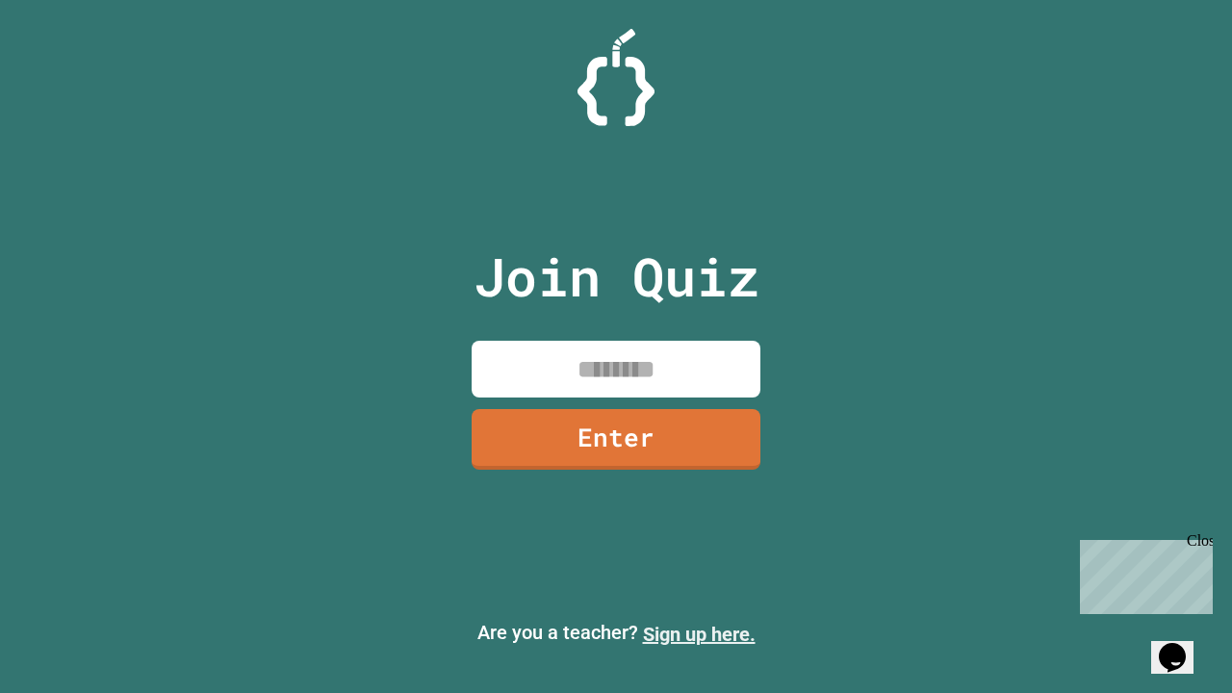
click at [699, 634] on link "Sign up here." at bounding box center [699, 634] width 113 height 23
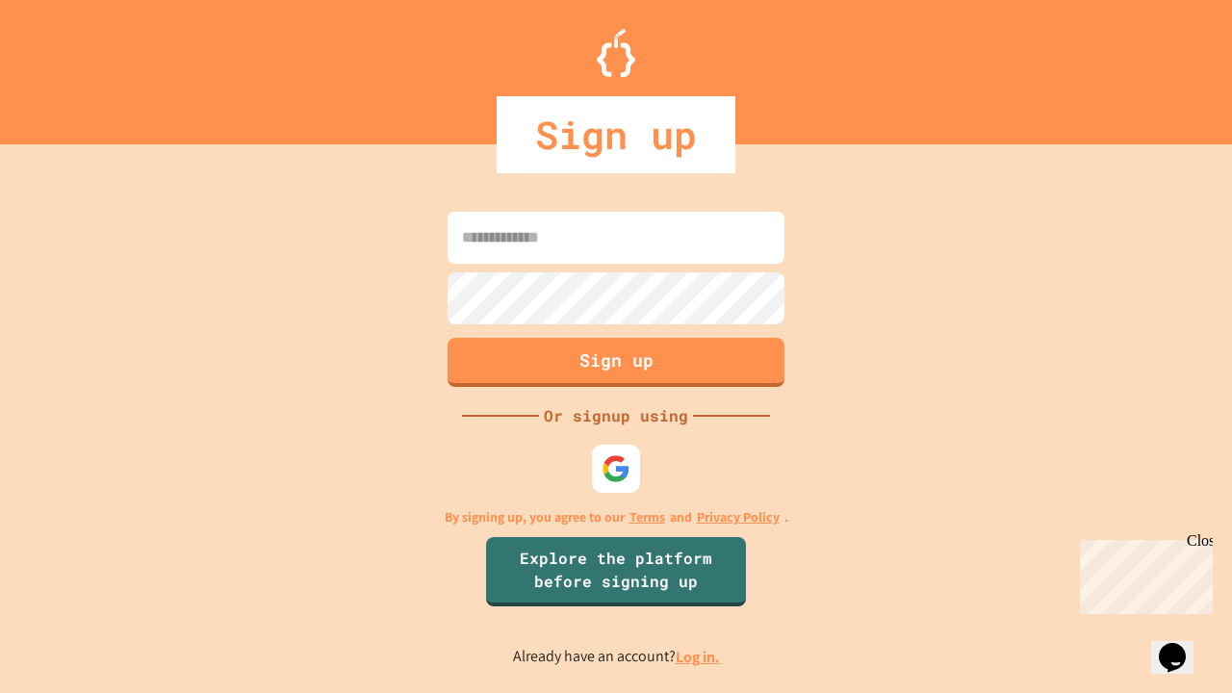
click at [699, 657] on link "Log in." at bounding box center [698, 657] width 44 height 20
